Goal: Navigation & Orientation: Find specific page/section

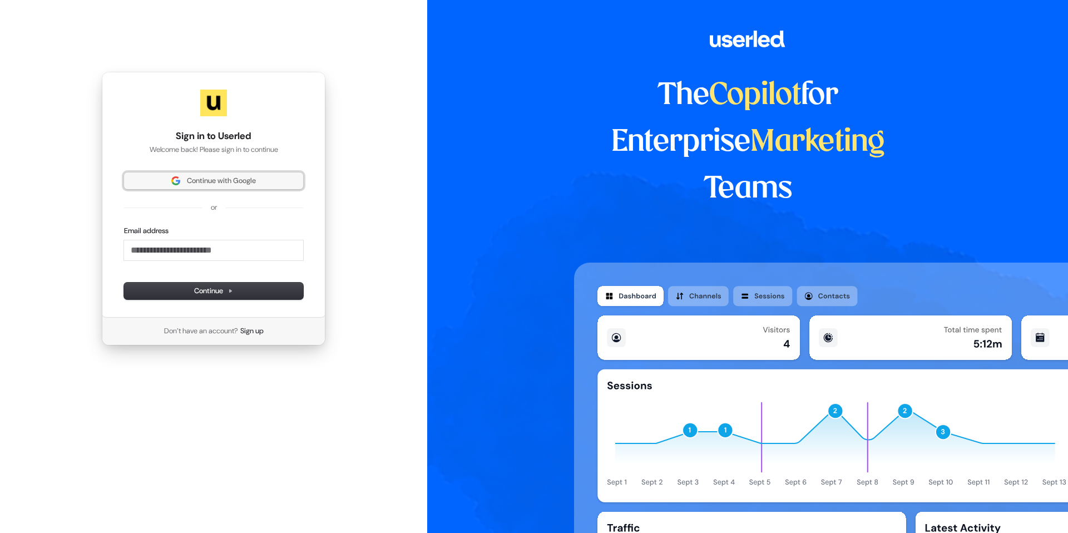
click at [211, 182] on span "Continue with Google" at bounding box center [221, 181] width 69 height 10
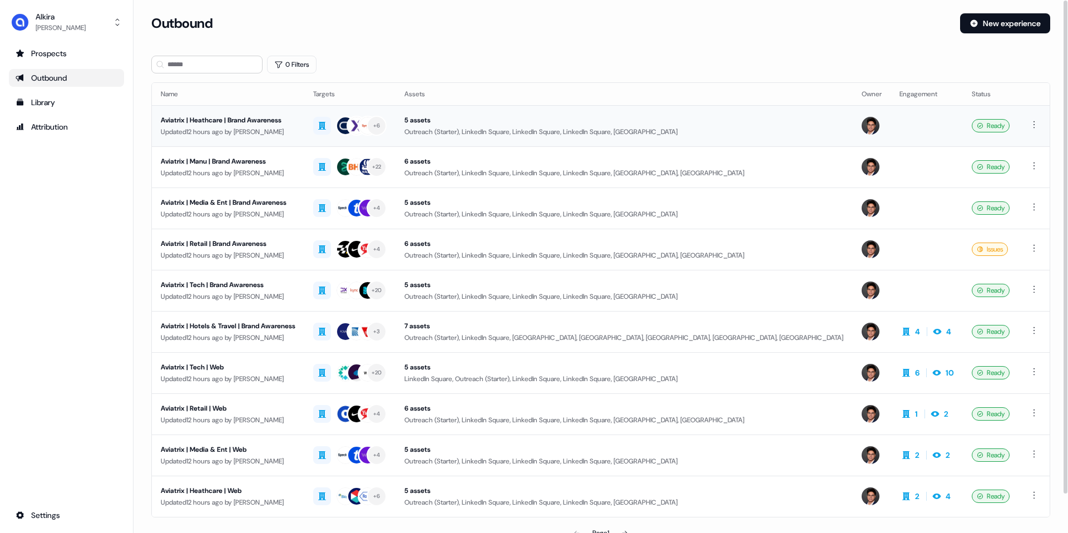
click at [281, 125] on div "Aviatrix | Heathcare | Brand Awareness" at bounding box center [228, 120] width 135 height 11
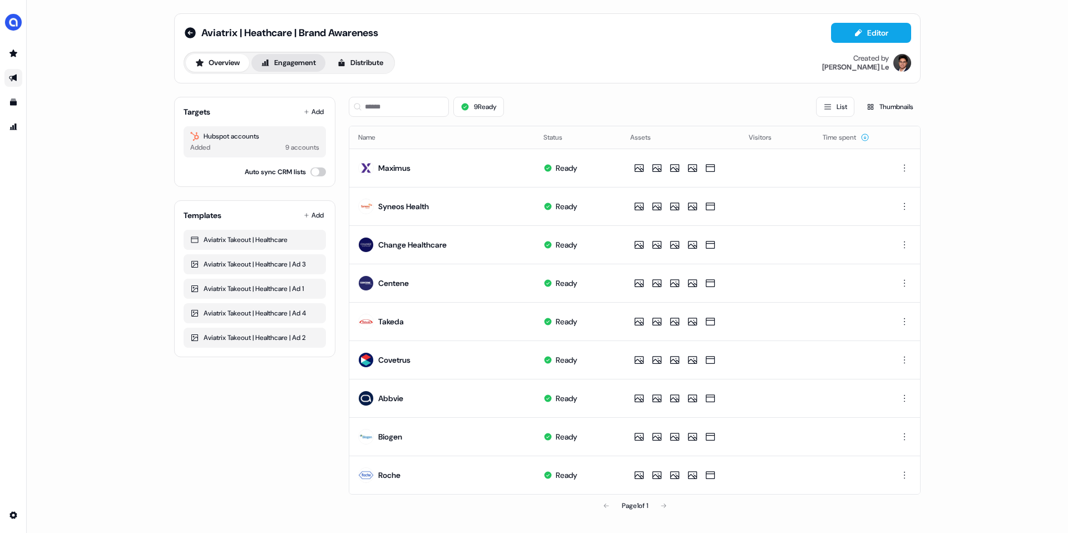
click at [310, 71] on button "Engagement" at bounding box center [288, 63] width 74 height 18
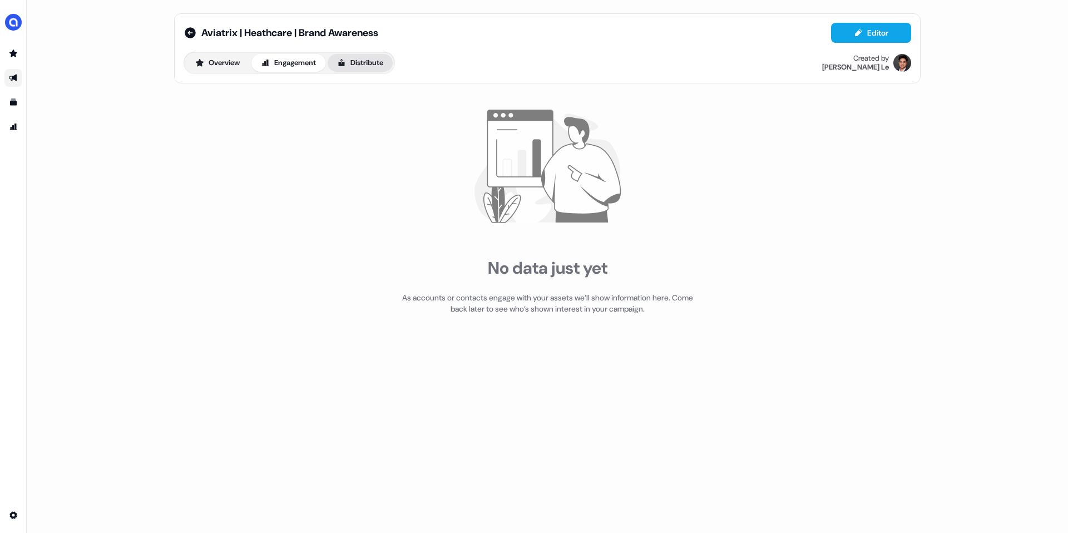
click at [351, 67] on button "Distribute" at bounding box center [360, 63] width 65 height 18
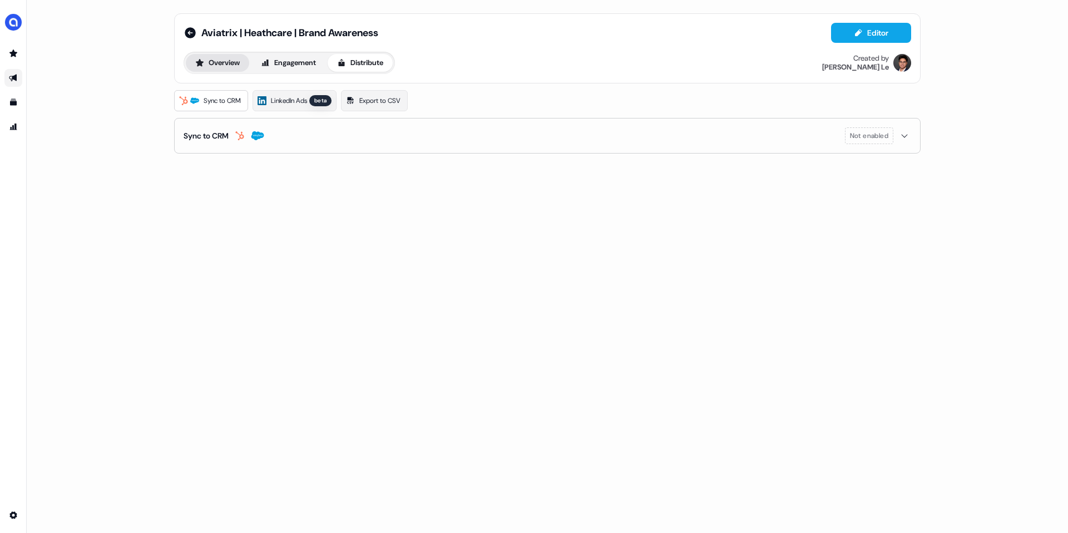
click at [225, 56] on button "Overview" at bounding box center [217, 63] width 63 height 18
